Goal: Transaction & Acquisition: Obtain resource

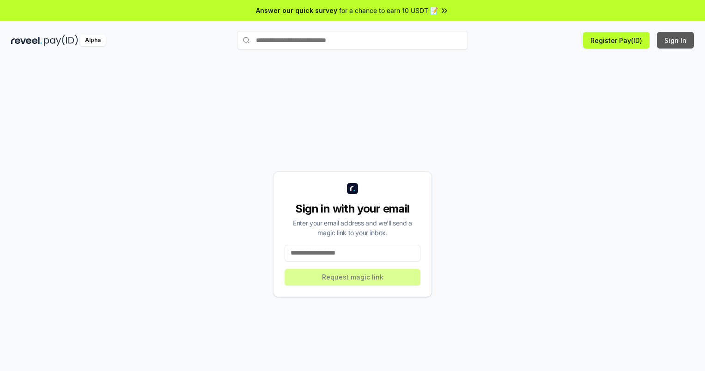
click at [676, 40] on button "Sign In" at bounding box center [675, 40] width 37 height 17
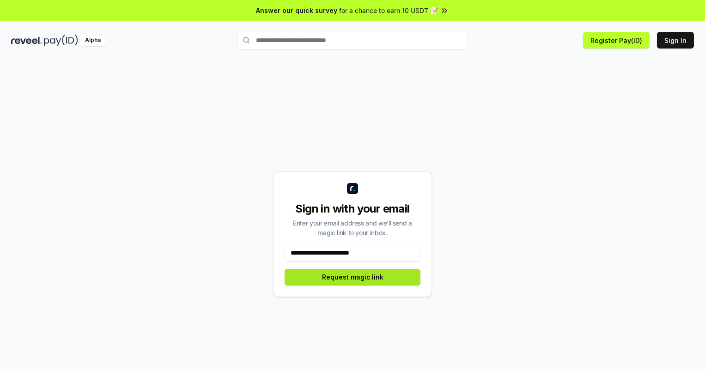
type input "**********"
click at [352, 277] on button "Request magic link" at bounding box center [352, 277] width 136 height 17
